Goal: Find specific page/section: Find specific page/section

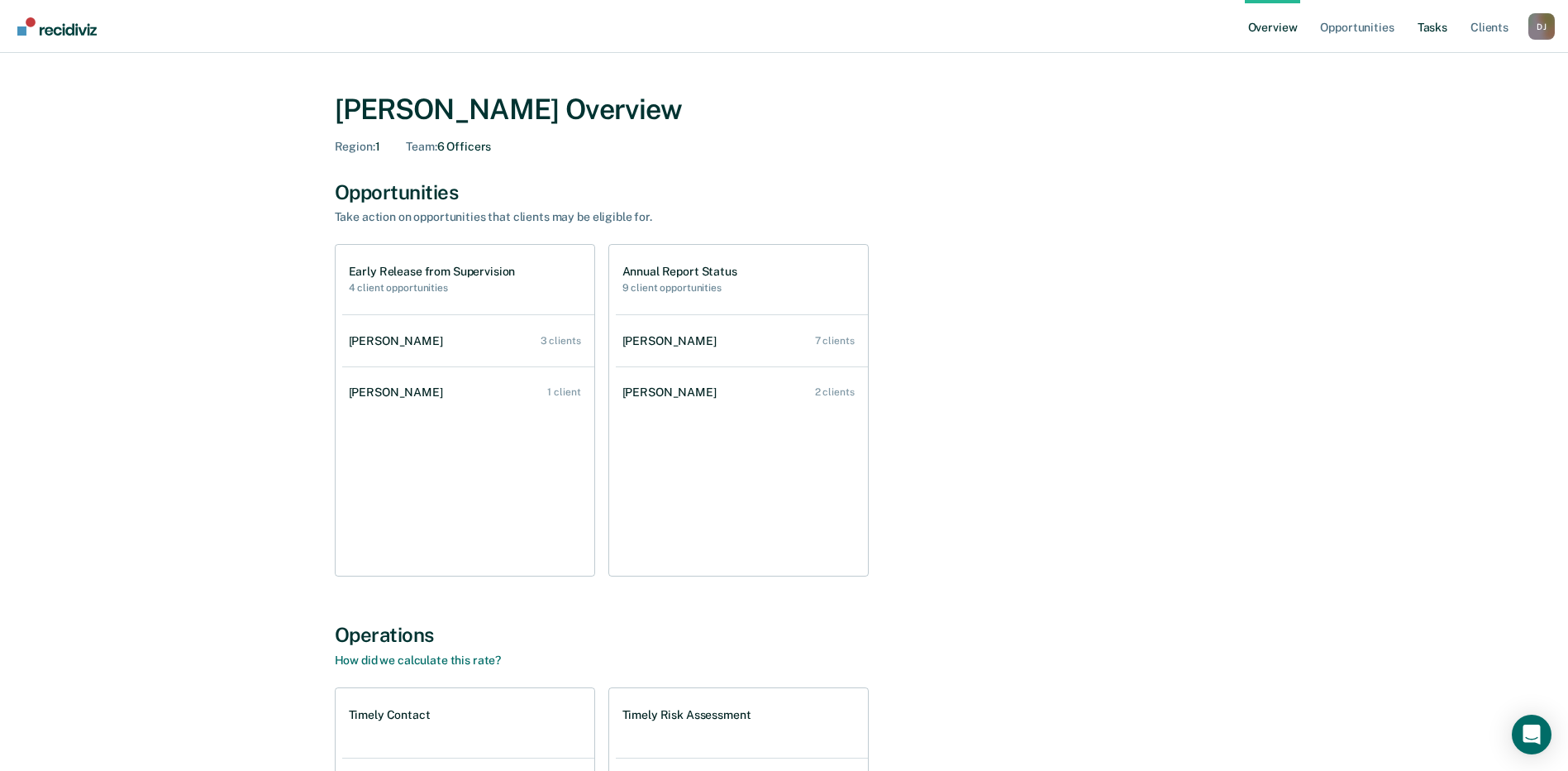
click at [1445, 43] on link "Tasks" at bounding box center [1432, 26] width 37 height 53
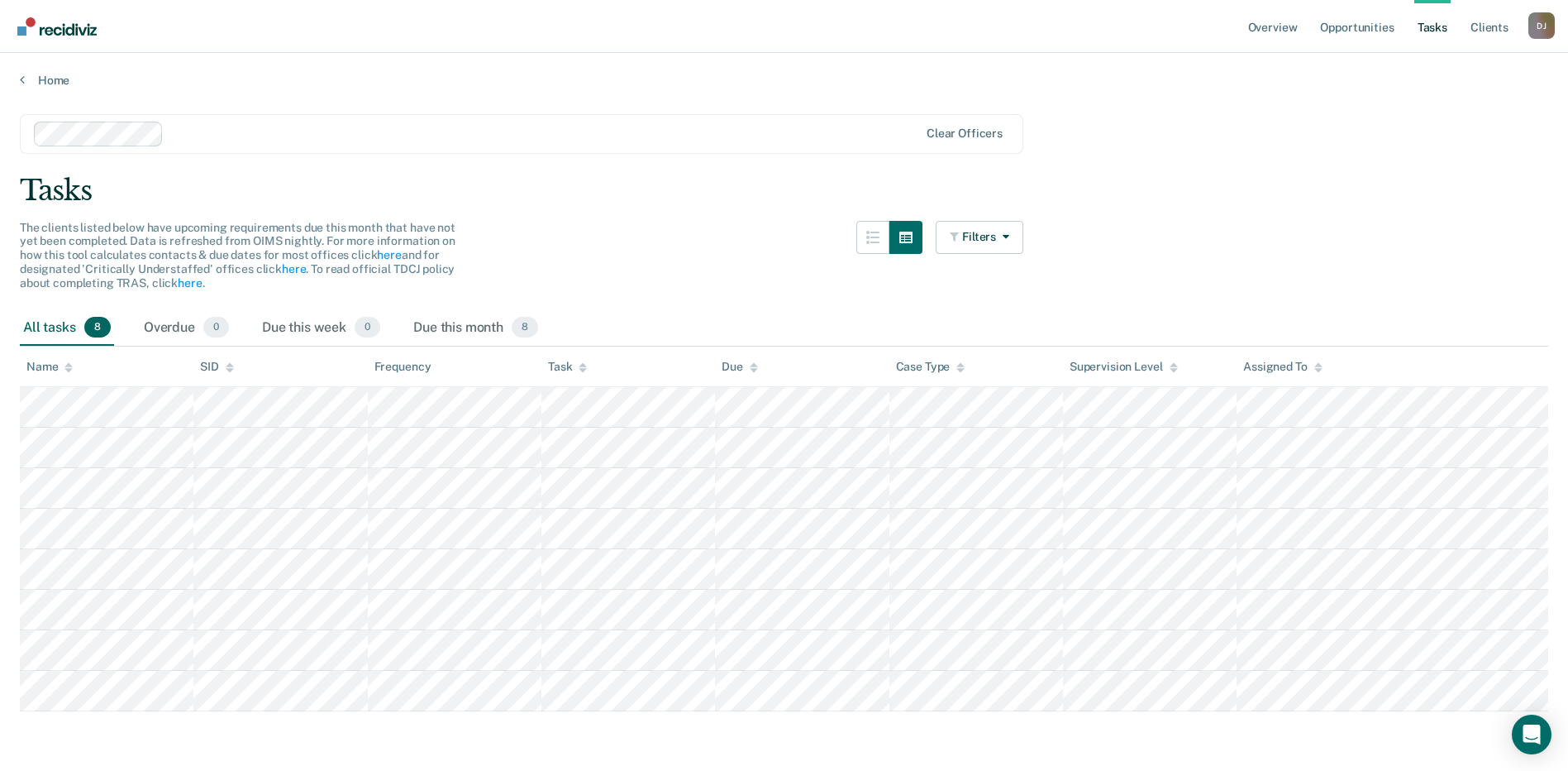
click at [1267, 225] on main "Clear officers Tasks The clients listed below have upcoming requirements due th…" at bounding box center [784, 430] width 1568 height 684
click at [437, 123] on div at bounding box center [477, 134] width 886 height 25
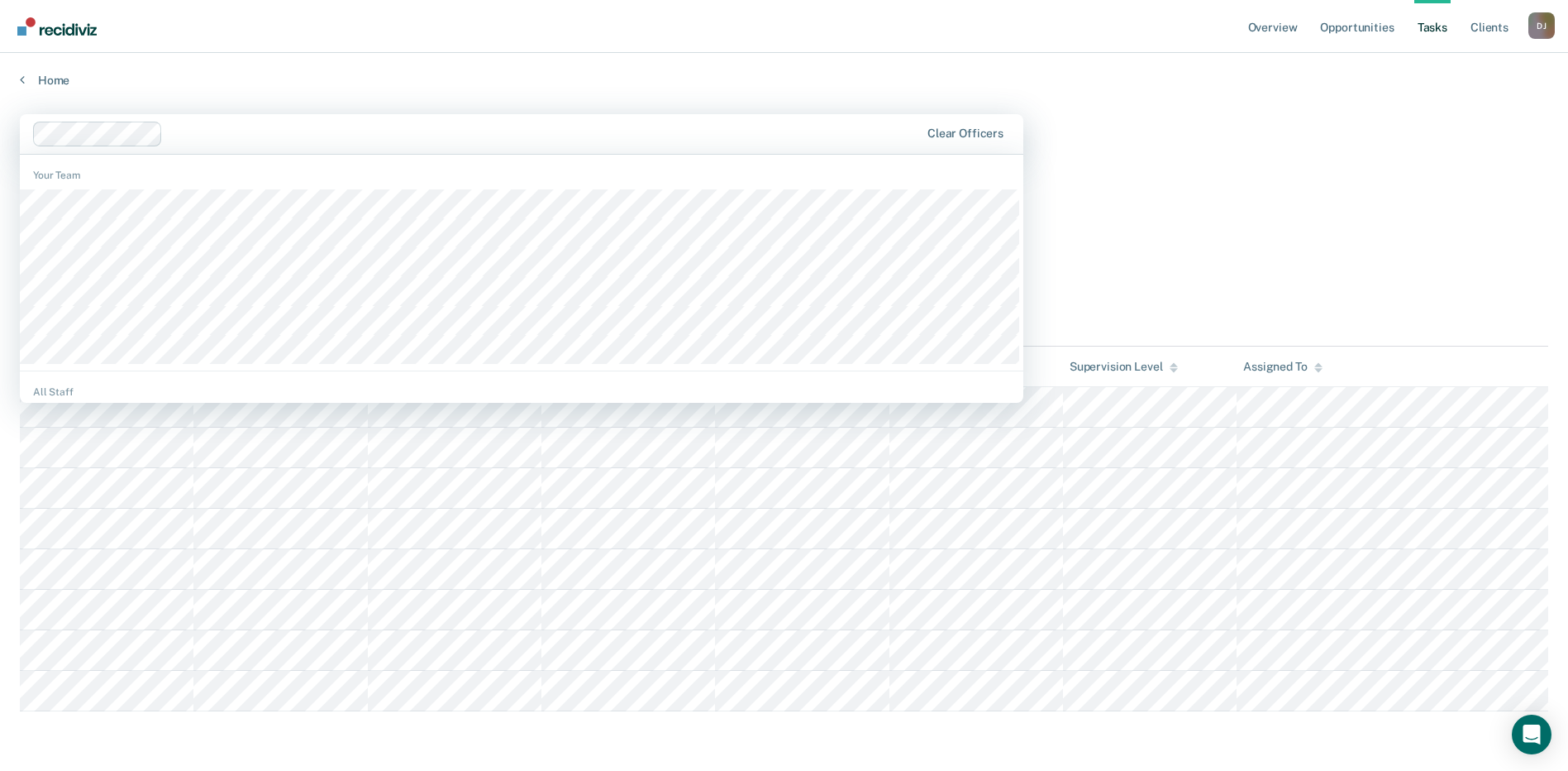
click at [432, 132] on div at bounding box center [545, 134] width 751 height 19
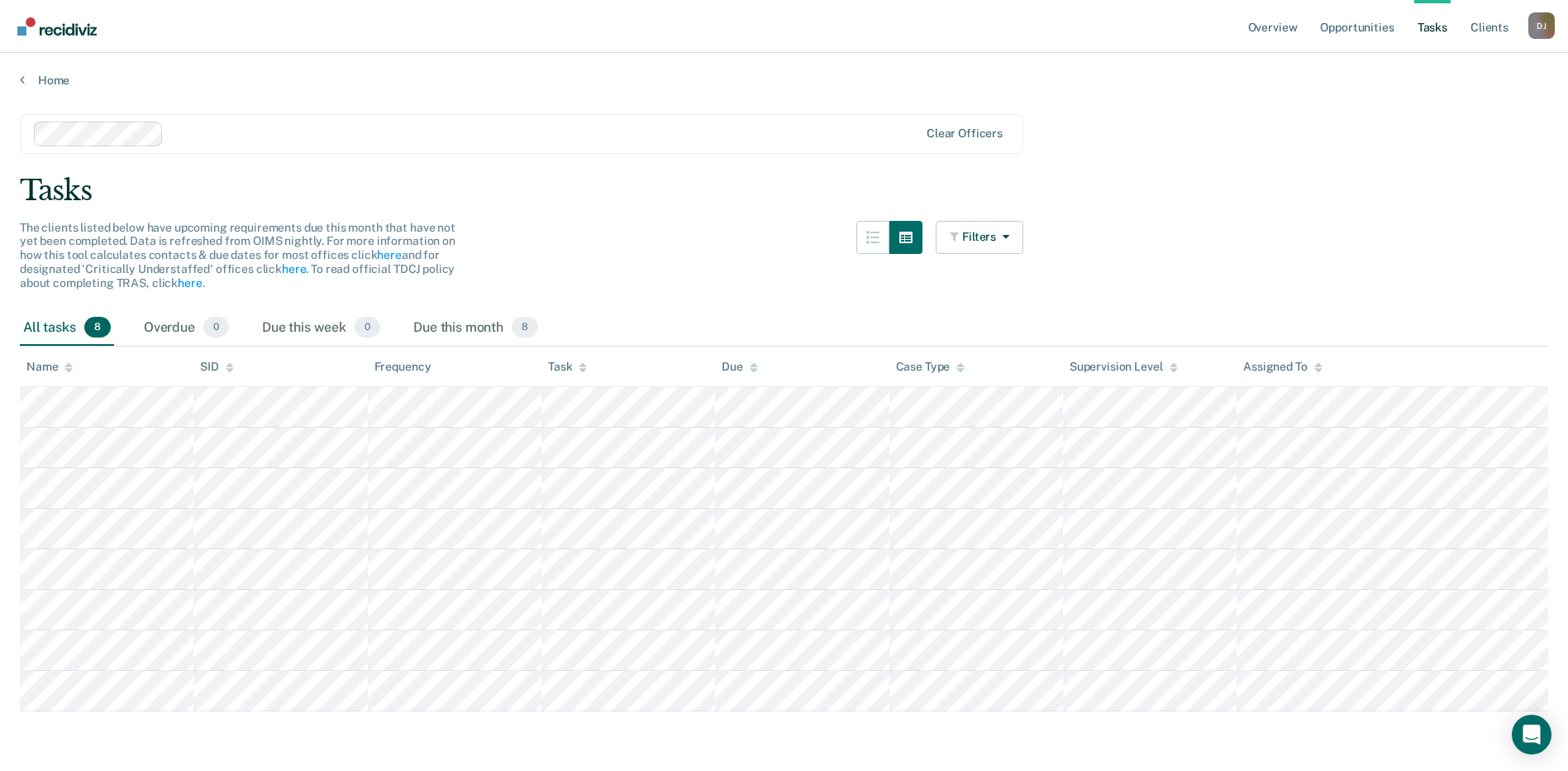
click at [430, 123] on div at bounding box center [477, 134] width 886 height 25
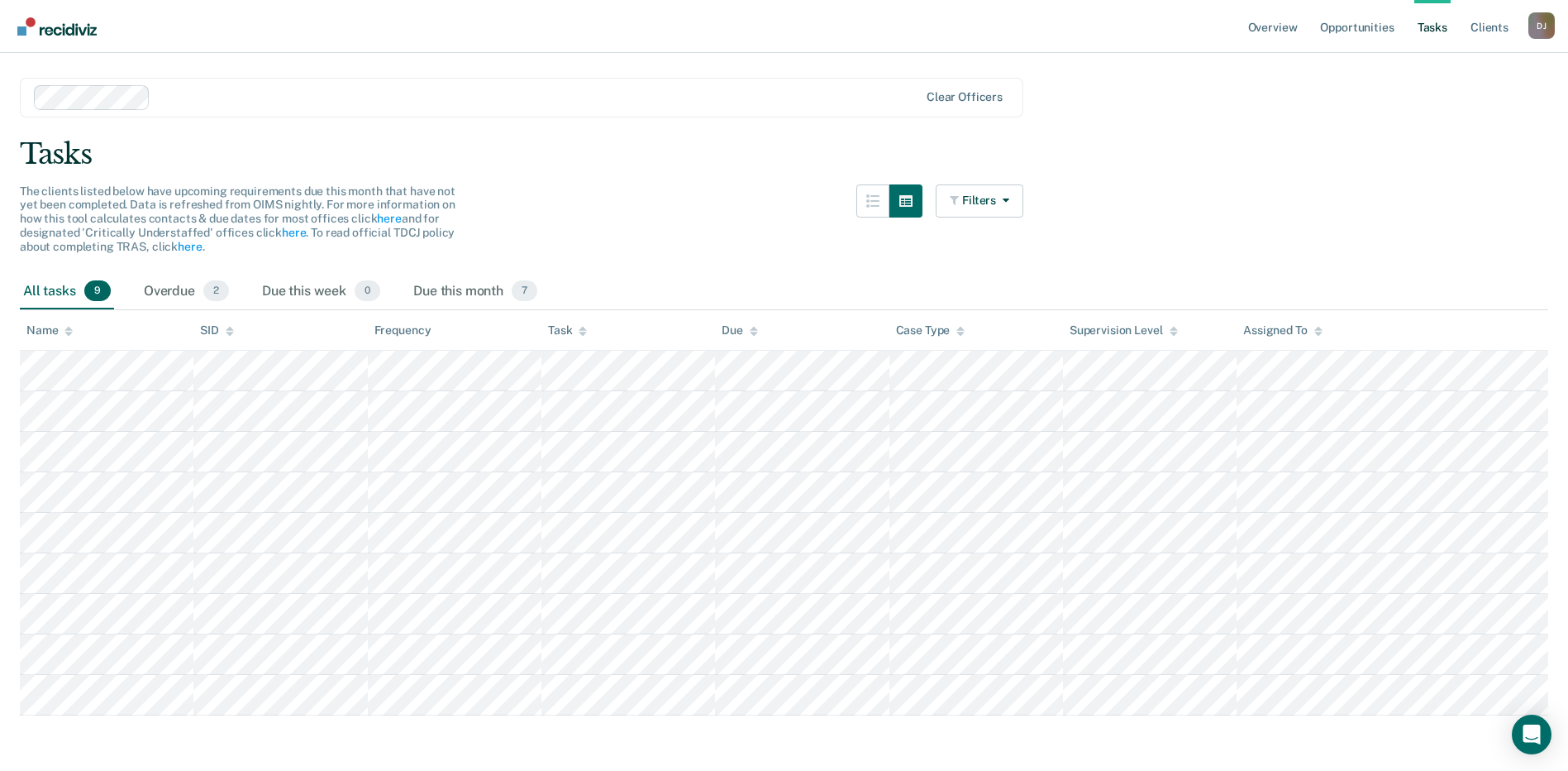
scroll to position [57, 0]
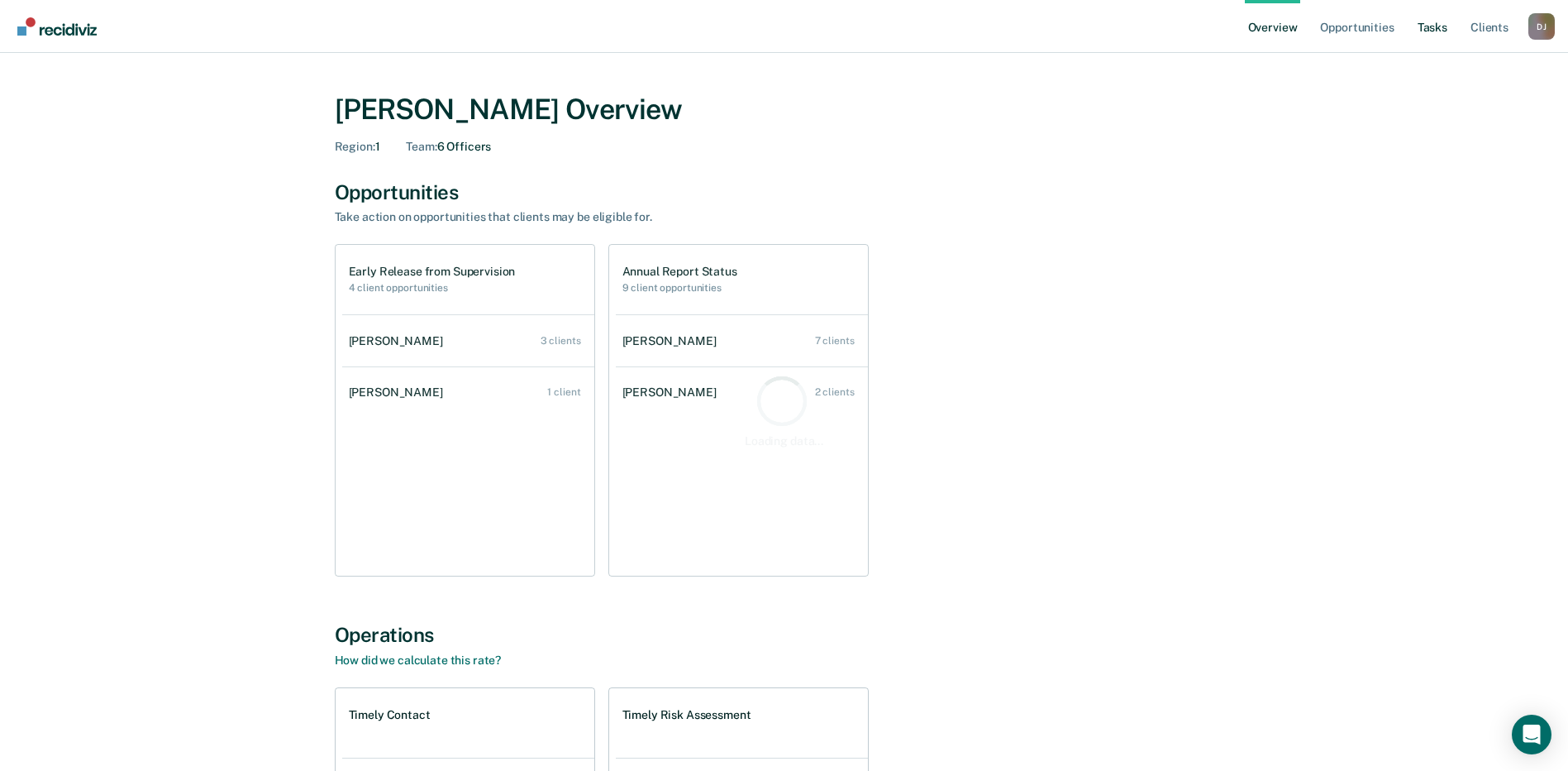
click at [1430, 29] on link "Tasks" at bounding box center [1432, 26] width 37 height 53
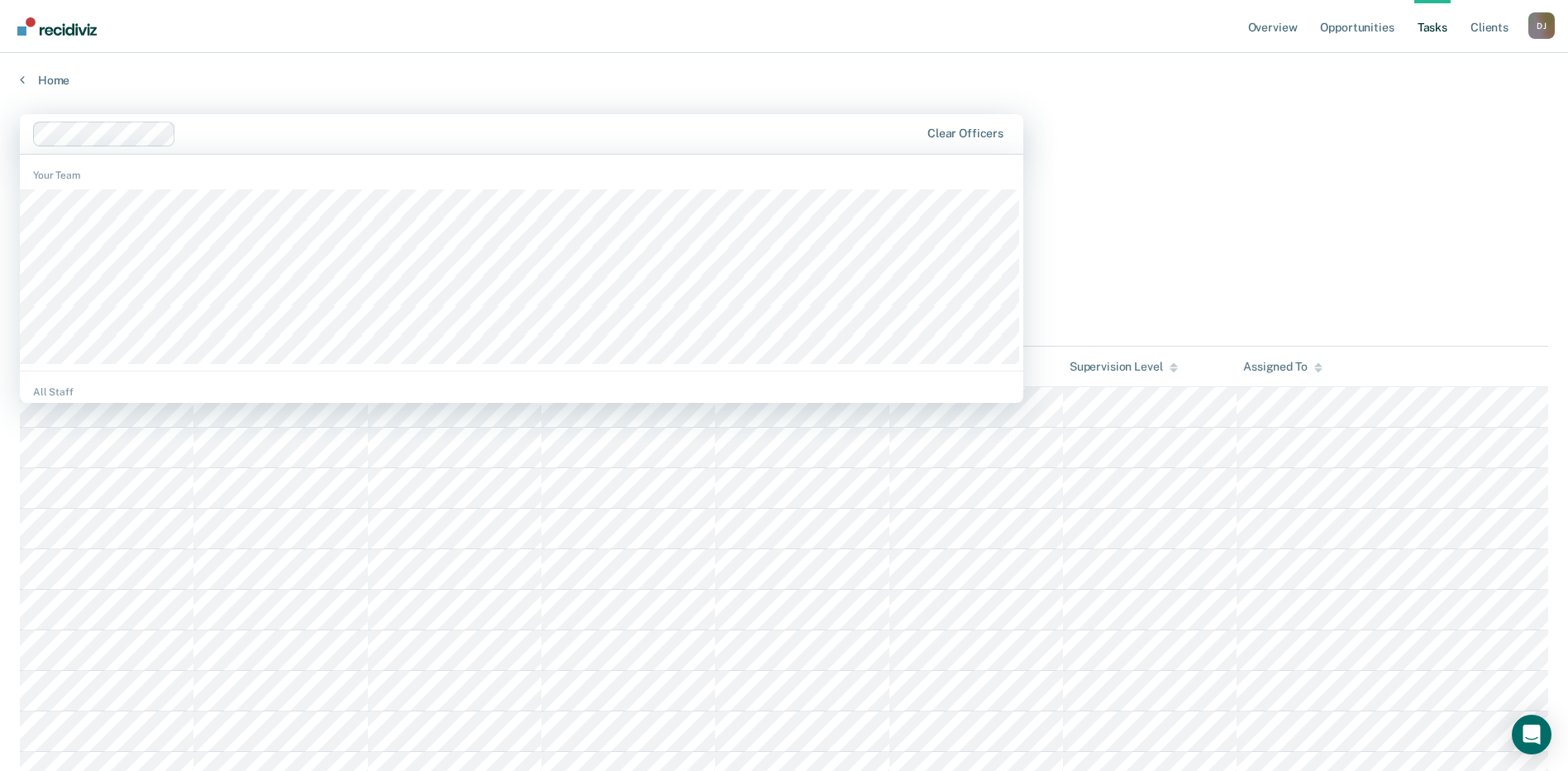
click at [239, 123] on div at bounding box center [477, 134] width 888 height 25
drag, startPoint x: 1316, startPoint y: 178, endPoint x: 1288, endPoint y: 197, distance: 33.8
click at [1317, 178] on div "Tasks" at bounding box center [784, 190] width 1528 height 34
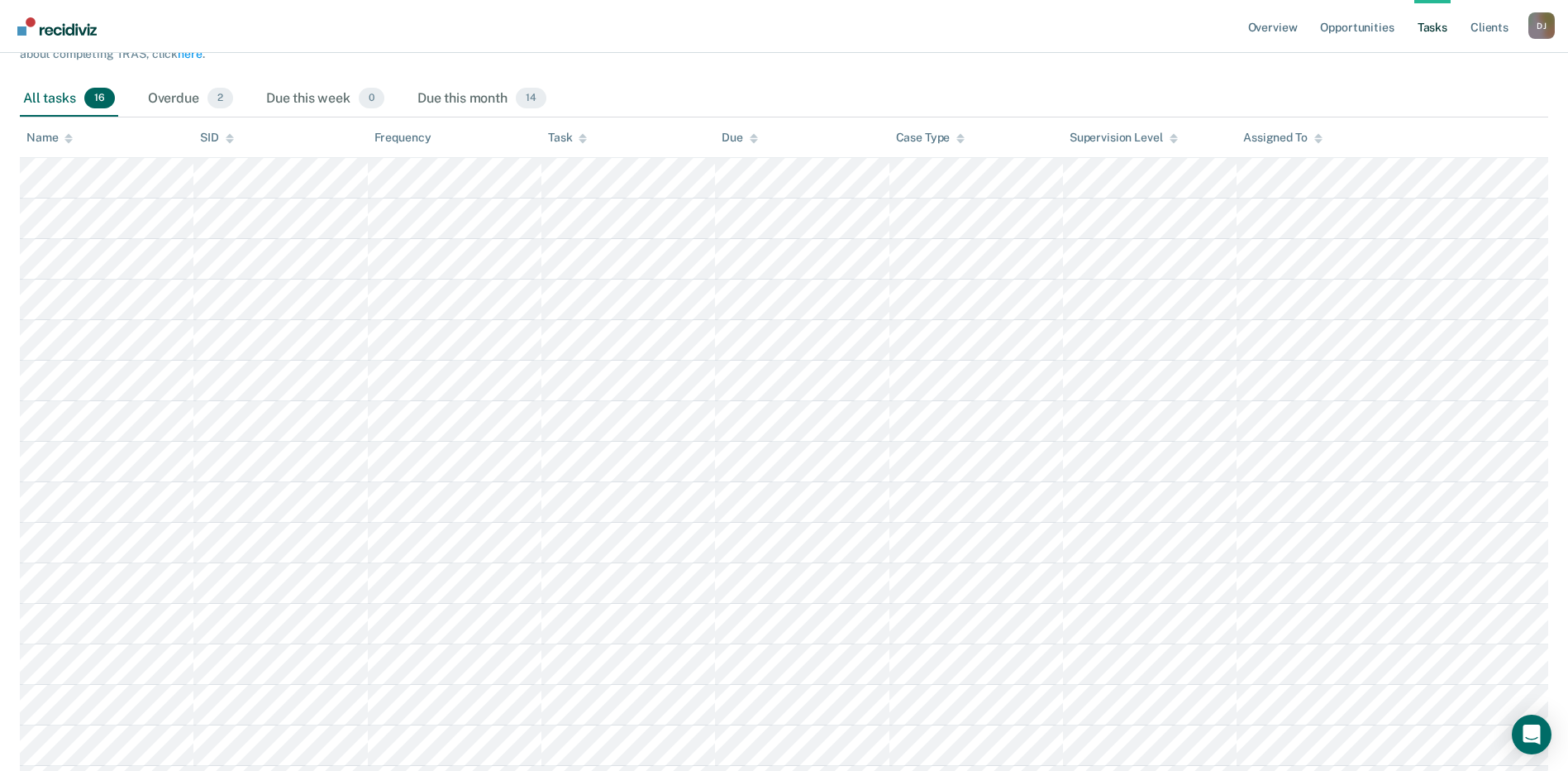
scroll to position [331, 0]
